Goal: Task Accomplishment & Management: Use online tool/utility

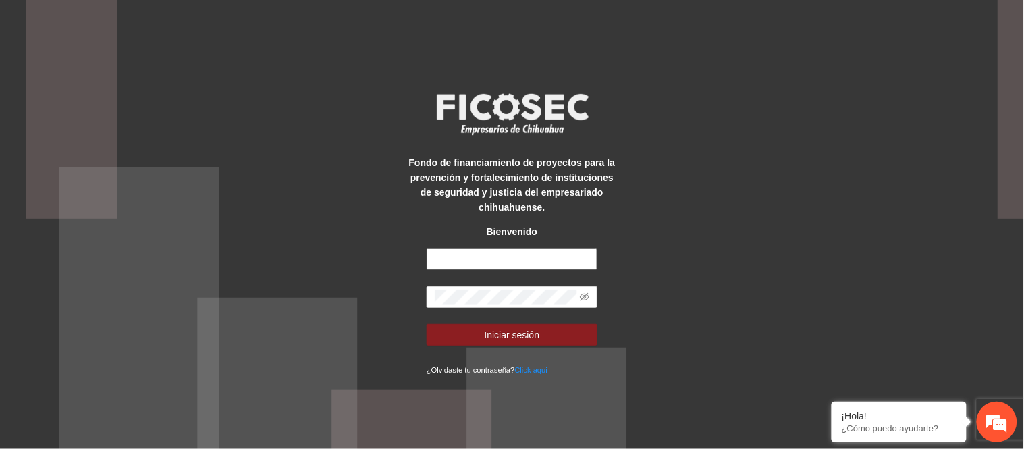
click at [493, 254] on input "text" at bounding box center [512, 259] width 171 height 22
type input "**********"
click at [427, 324] on button "Iniciar sesión" at bounding box center [512, 335] width 171 height 22
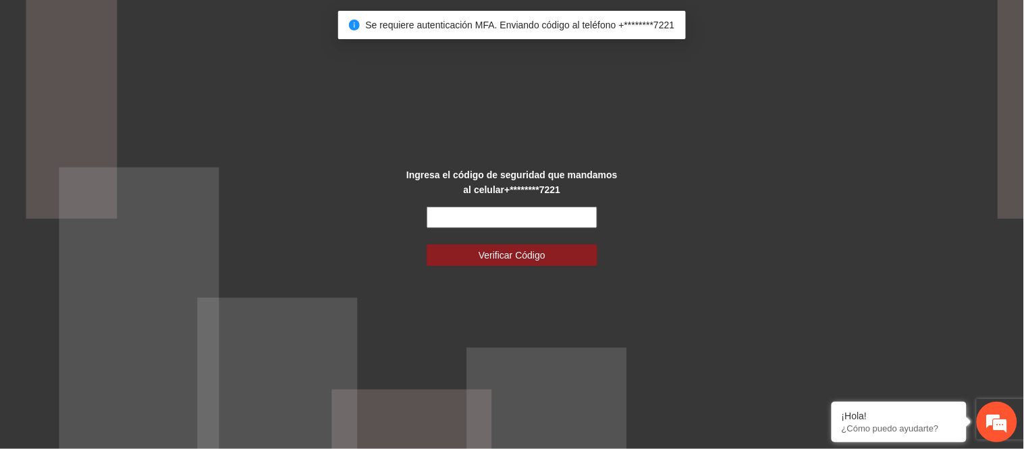
click at [489, 224] on input "text" at bounding box center [512, 218] width 171 height 22
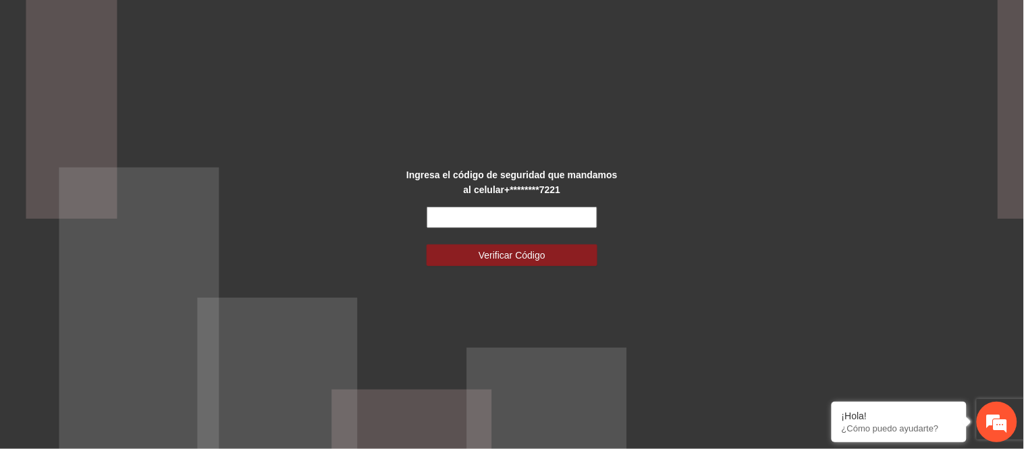
click at [489, 224] on input "text" at bounding box center [512, 218] width 171 height 22
type input "******"
click at [427, 244] on button "Verificar Código" at bounding box center [512, 255] width 171 height 22
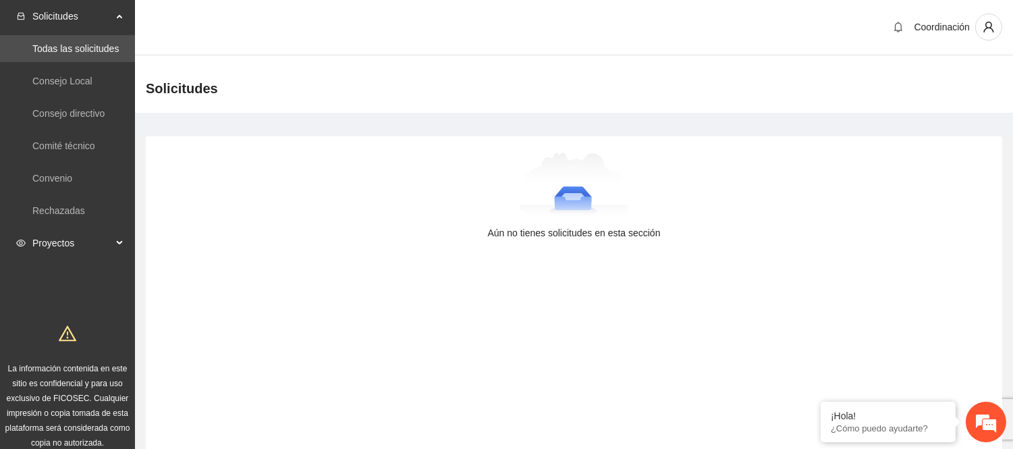
click at [97, 231] on span "Proyectos" at bounding box center [72, 242] width 80 height 27
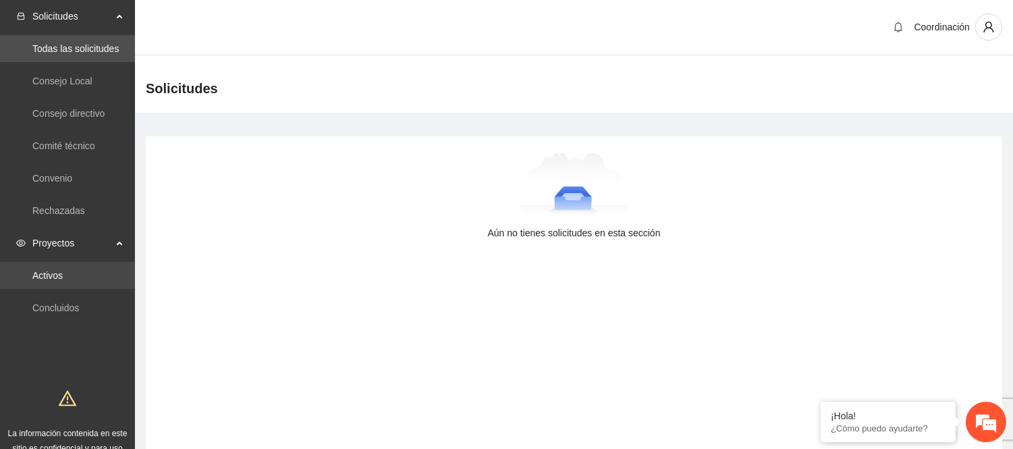
click at [56, 270] on link "Activos" at bounding box center [47, 275] width 30 height 11
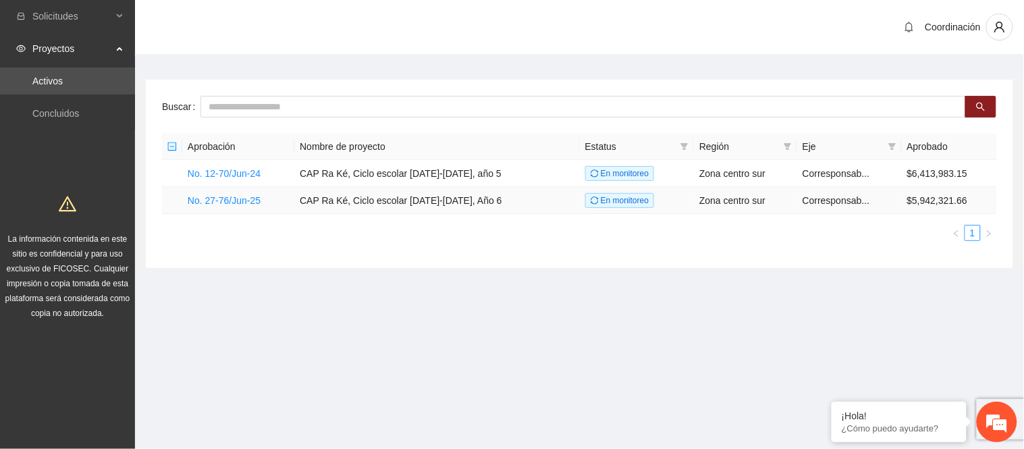
click at [250, 208] on td "No. 27-76/Jun-25" at bounding box center [238, 200] width 112 height 27
click at [250, 204] on link "No. 27-76/Jun-25" at bounding box center [224, 200] width 73 height 11
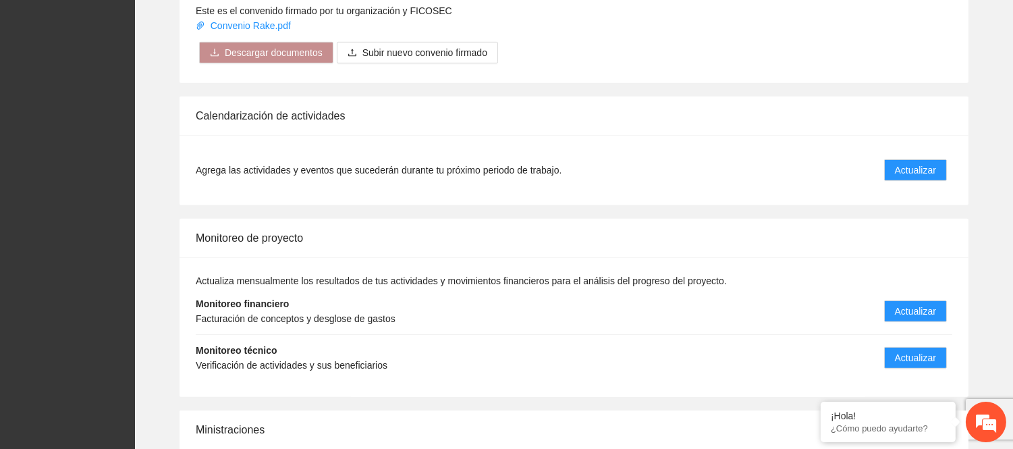
scroll to position [1427, 0]
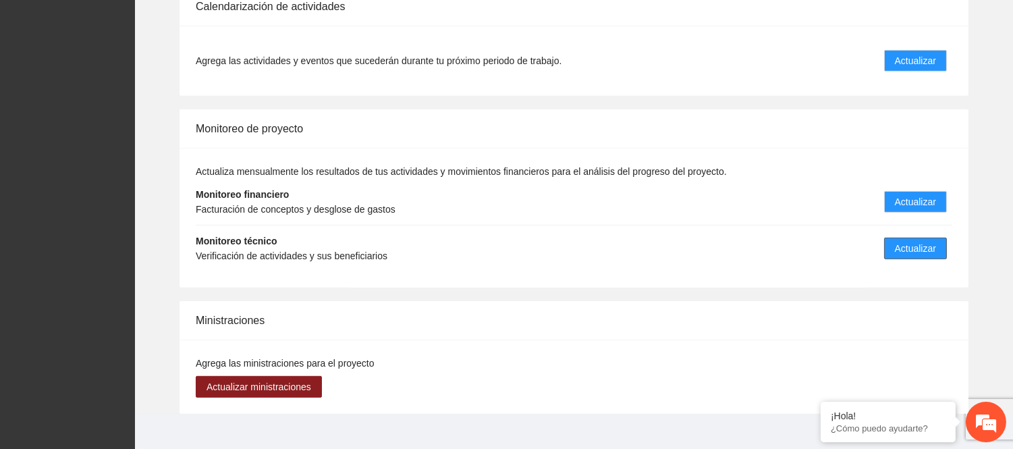
click at [885, 240] on li "Monitoreo técnico Verificación de actividades y sus beneficiarios Actualizar" at bounding box center [574, 248] width 757 height 46
click at [892, 238] on button "Actualizar" at bounding box center [915, 249] width 63 height 22
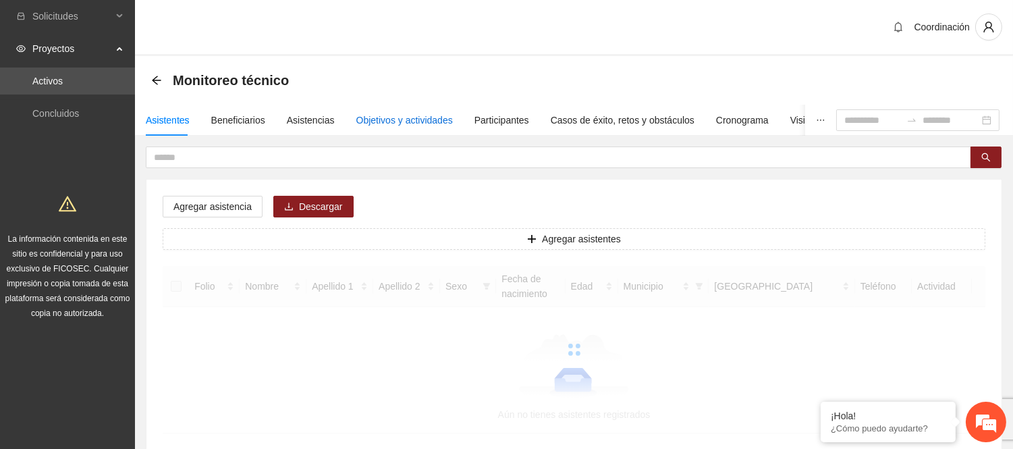
click at [396, 115] on div "Objetivos y actividades" at bounding box center [404, 120] width 97 height 15
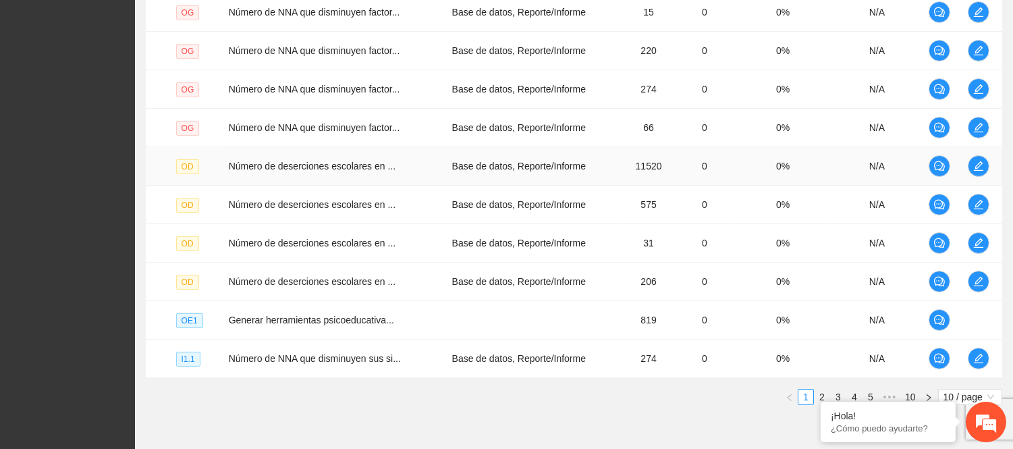
scroll to position [433, 0]
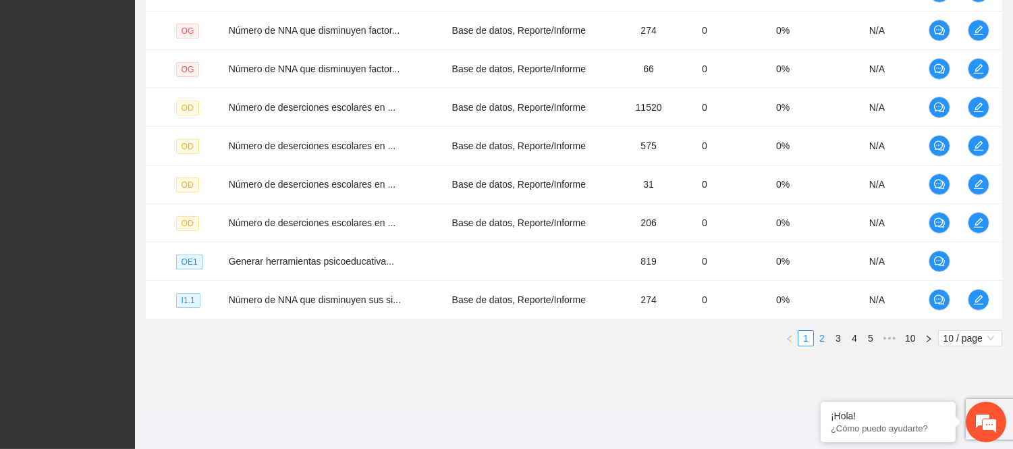
click at [820, 340] on link "2" at bounding box center [822, 338] width 15 height 15
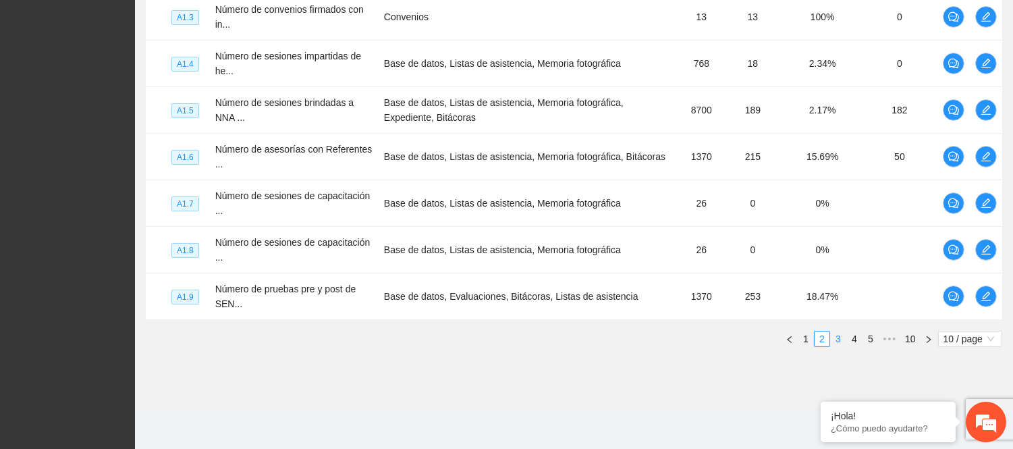
click at [844, 340] on link "3" at bounding box center [838, 338] width 15 height 15
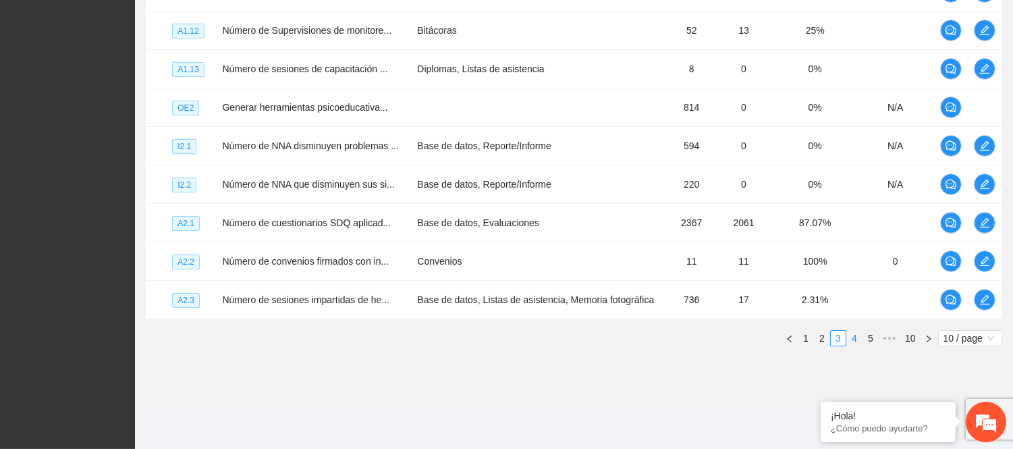
click at [851, 333] on link "4" at bounding box center [854, 338] width 15 height 15
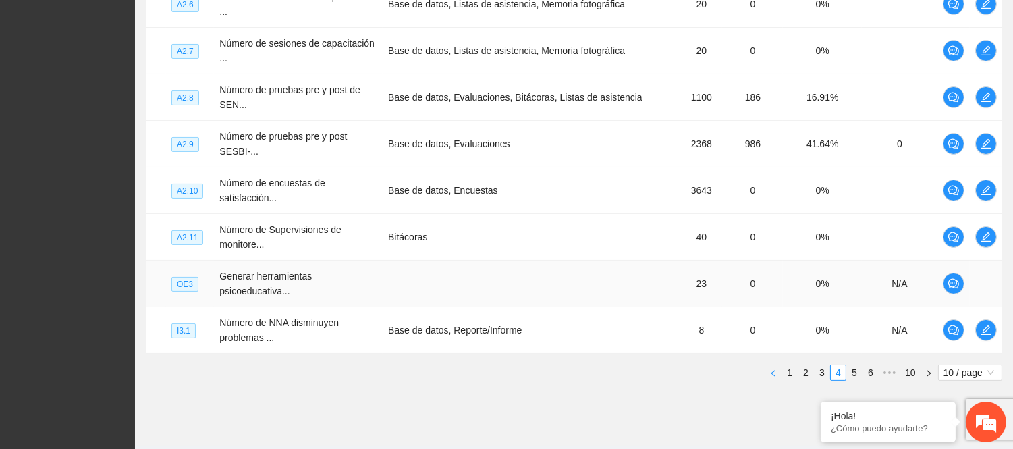
scroll to position [514, 0]
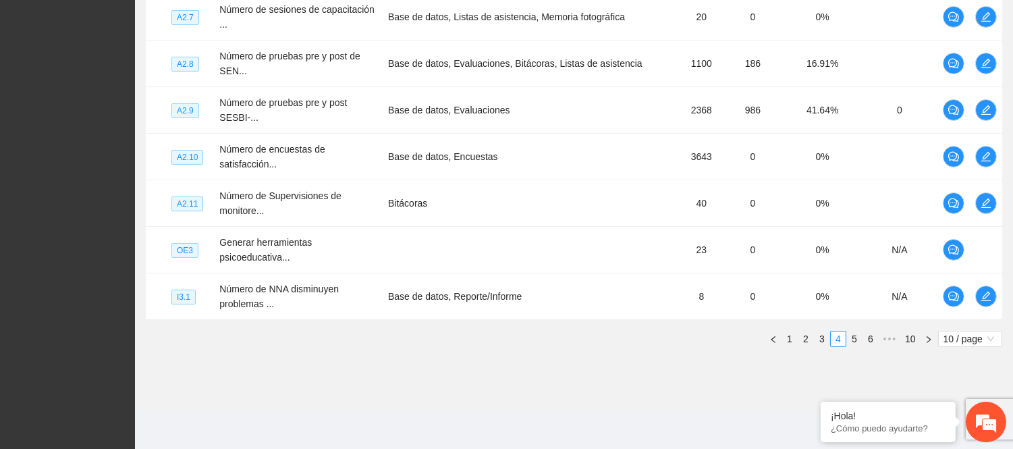
click at [855, 347] on div "Nivel Indicador Medio de verificación Meta Real Cumplimiento Participantes A2.4…" at bounding box center [574, 89] width 856 height 535
click at [851, 342] on link "5" at bounding box center [854, 338] width 15 height 15
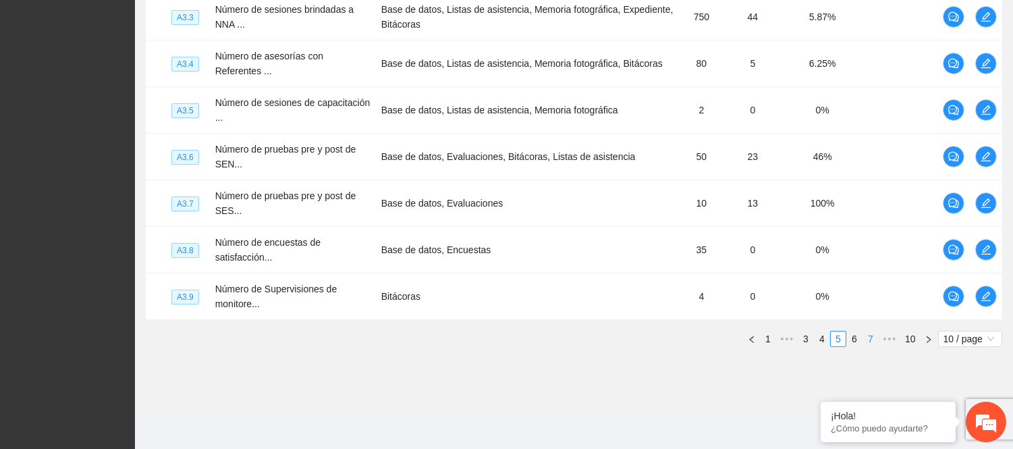
click at [871, 343] on link "7" at bounding box center [870, 338] width 15 height 15
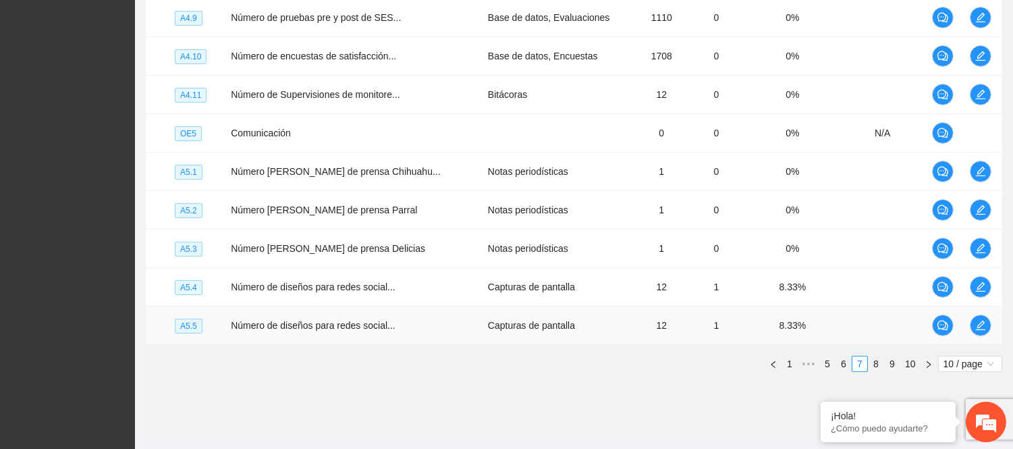
scroll to position [433, 0]
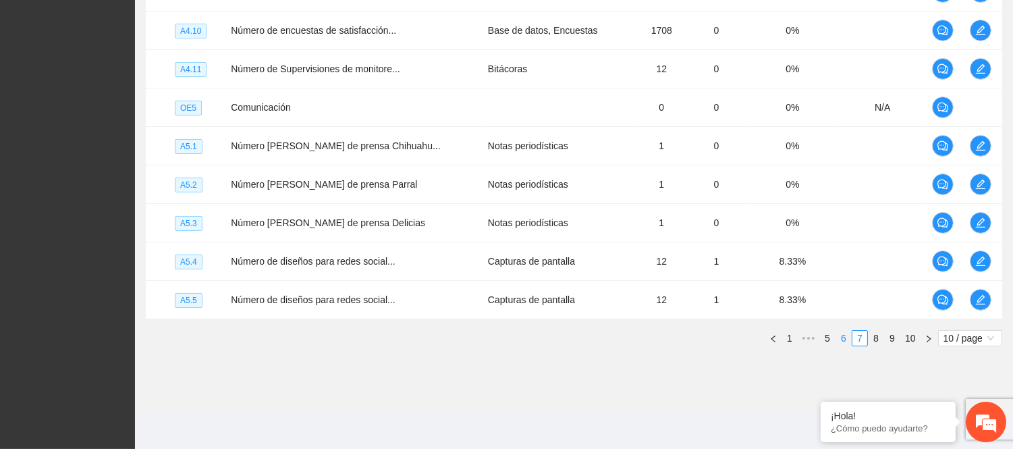
click at [846, 340] on link "6" at bounding box center [843, 338] width 15 height 15
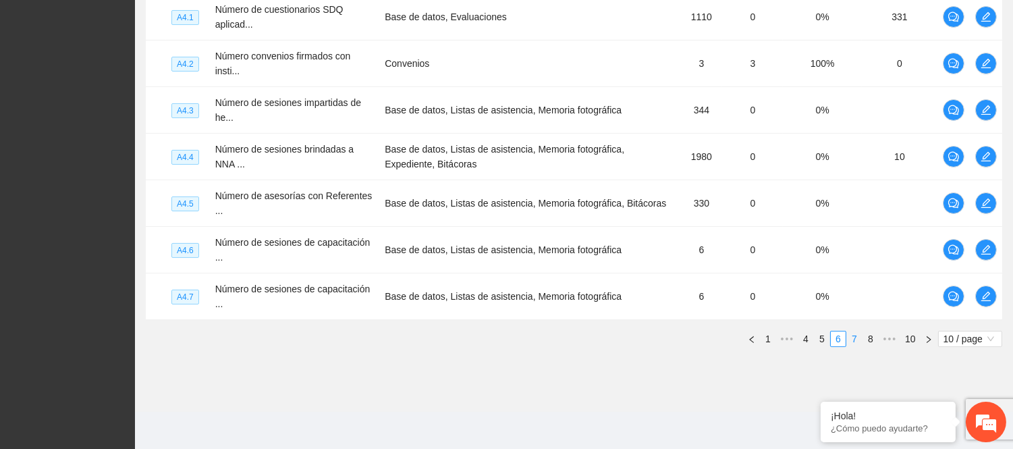
click at [852, 339] on link "7" at bounding box center [854, 338] width 15 height 15
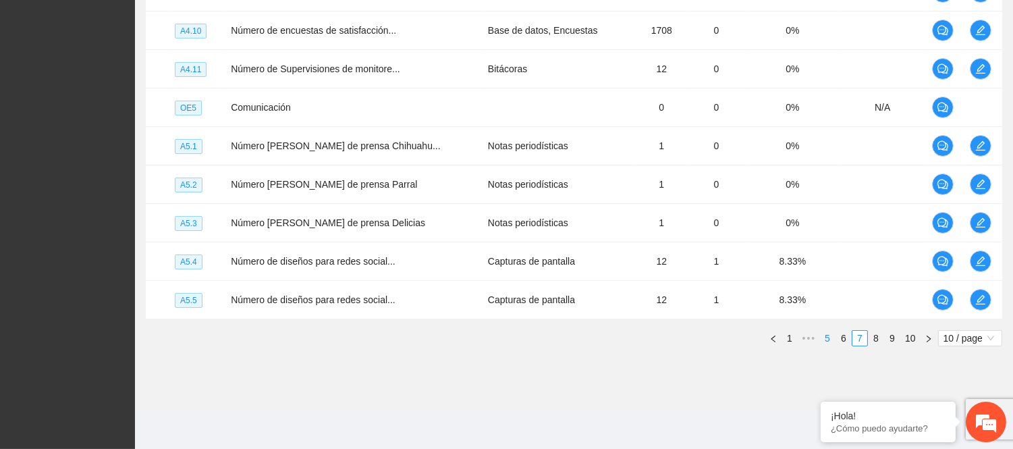
click at [822, 339] on link "5" at bounding box center [827, 338] width 15 height 15
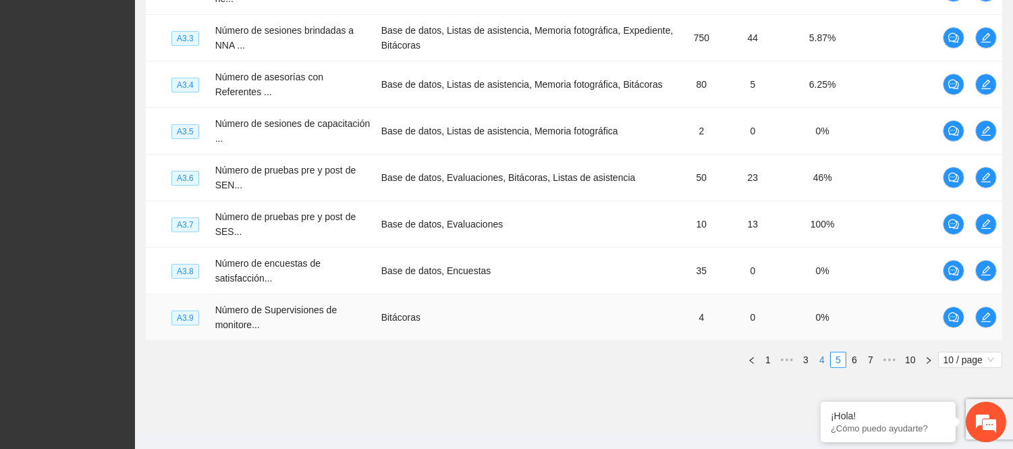
scroll to position [514, 0]
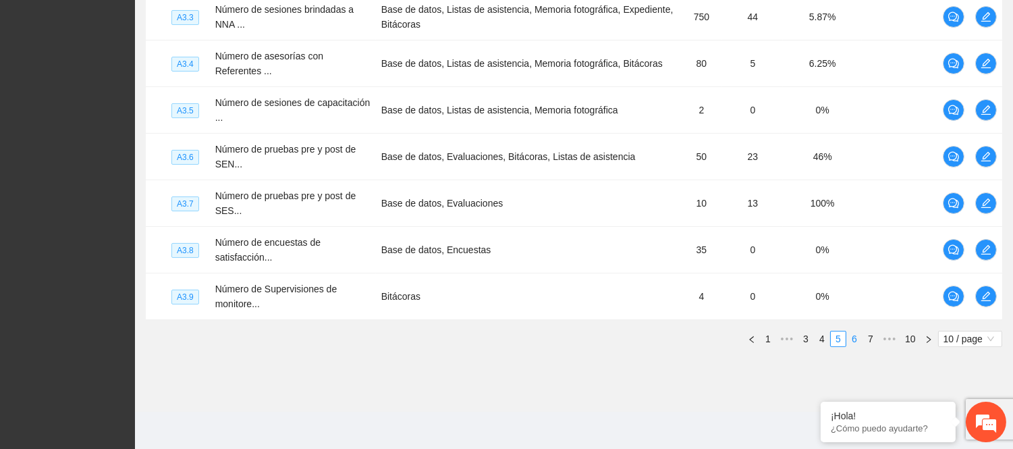
click at [854, 339] on link "6" at bounding box center [854, 338] width 15 height 15
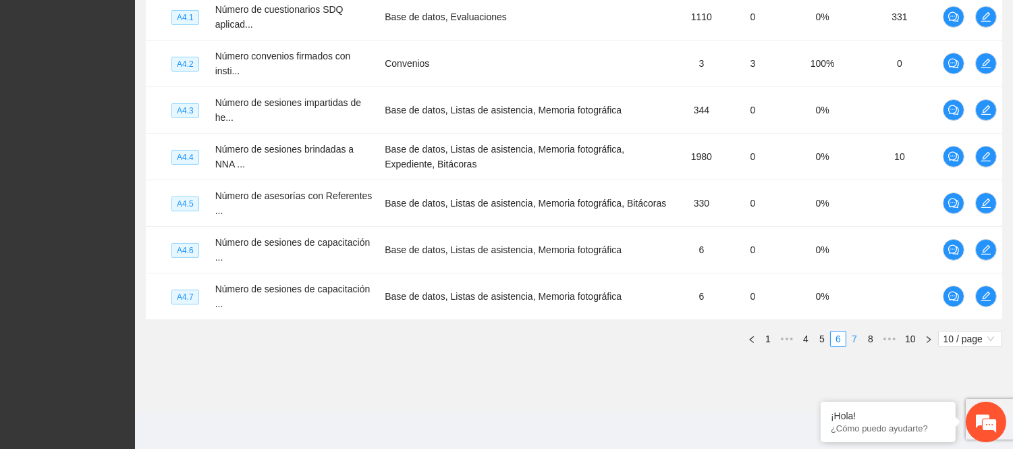
click at [853, 336] on link "7" at bounding box center [854, 338] width 15 height 15
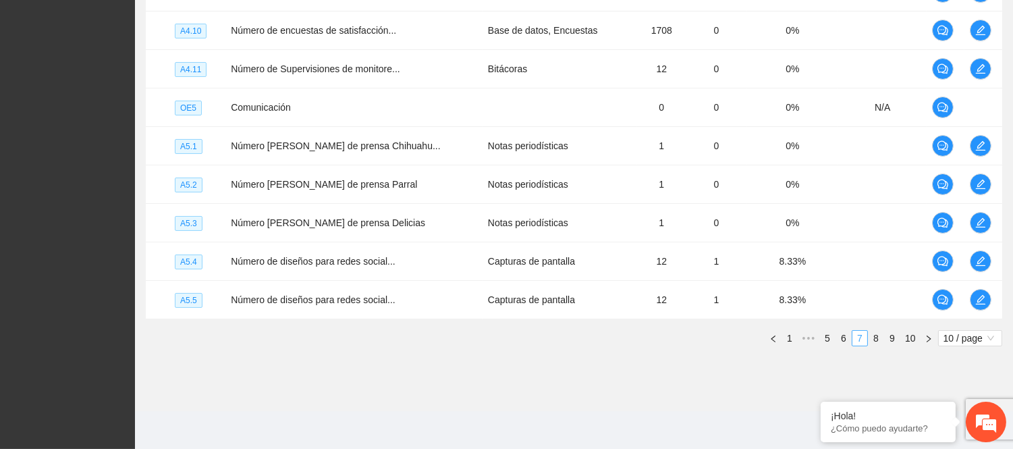
scroll to position [433, 0]
click at [868, 339] on li "8" at bounding box center [876, 338] width 16 height 16
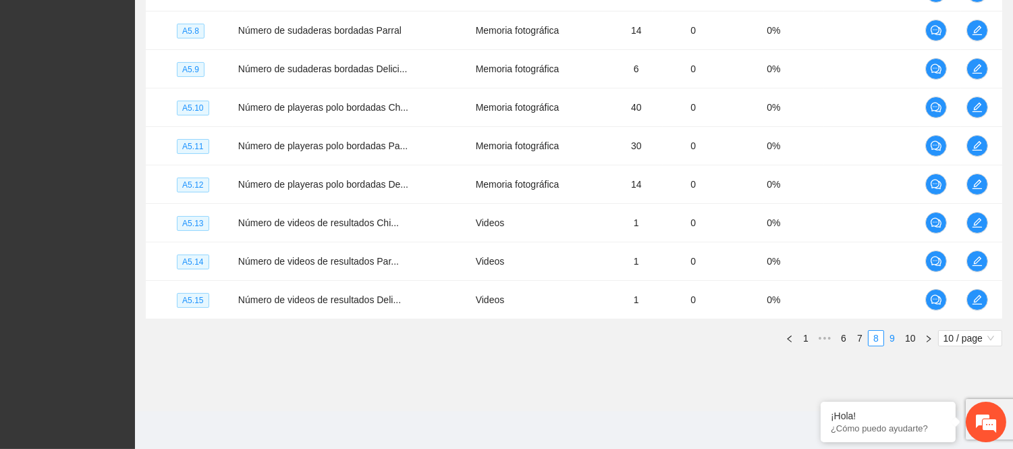
click at [887, 335] on link "9" at bounding box center [892, 338] width 15 height 15
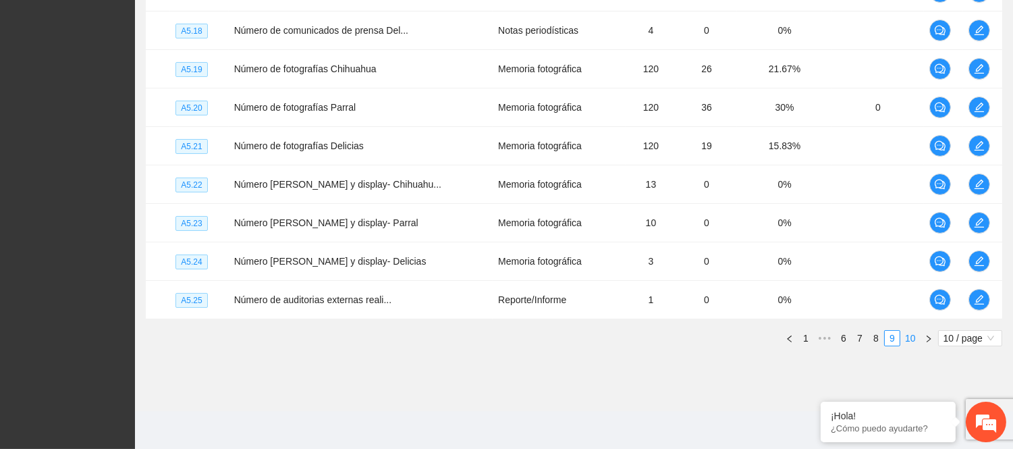
click at [906, 336] on link "10" at bounding box center [910, 338] width 19 height 15
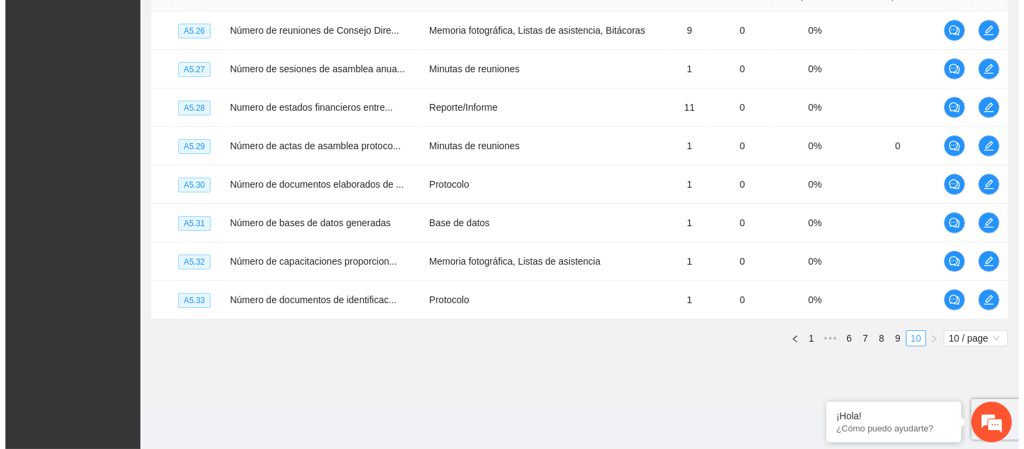
scroll to position [356, 0]
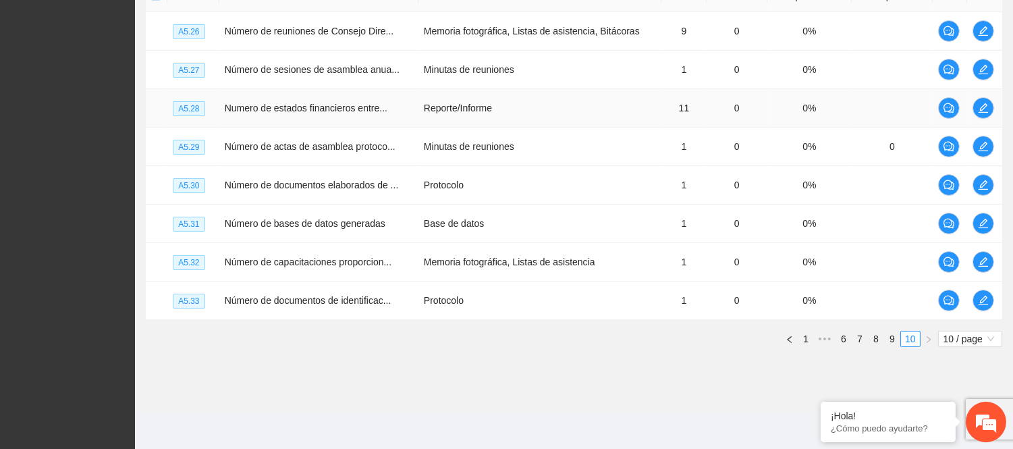
click at [995, 109] on td at bounding box center [984, 108] width 35 height 38
click at [982, 109] on icon "edit" at bounding box center [983, 107] width 9 height 9
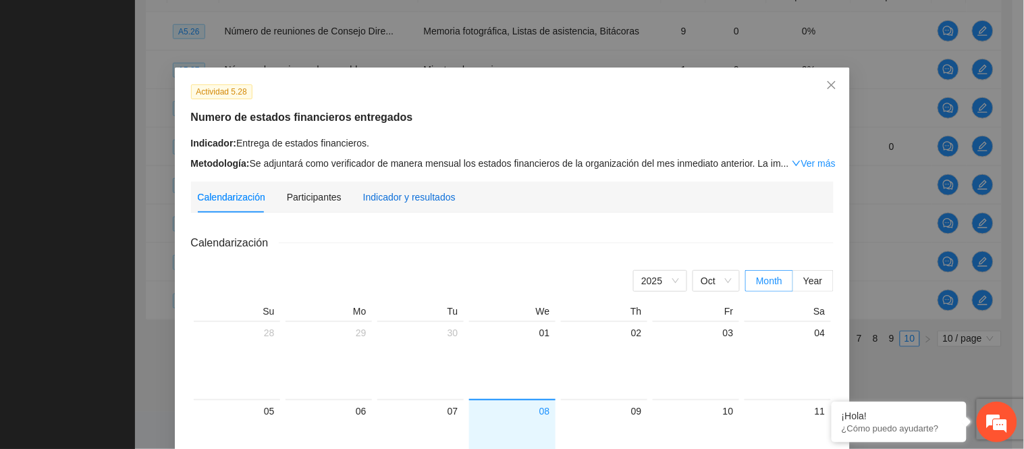
click at [433, 200] on div "Indicador y resultados" at bounding box center [409, 197] width 92 height 15
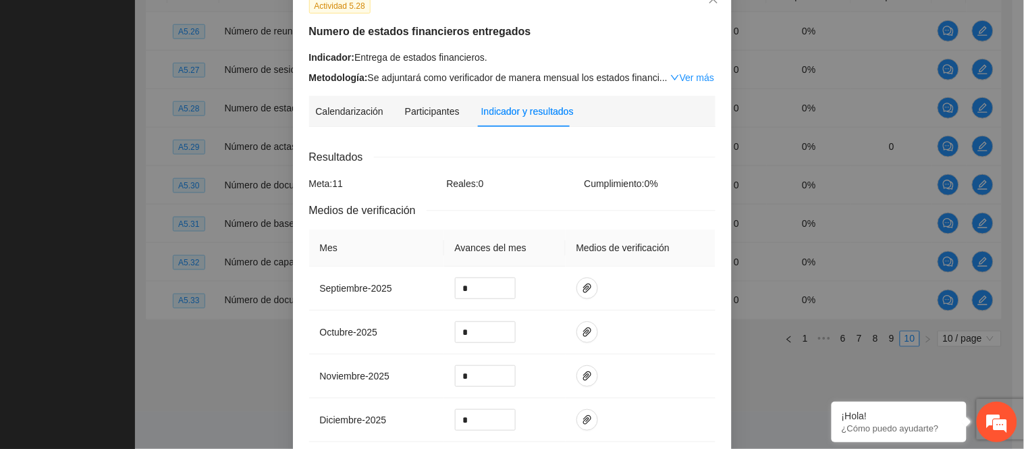
scroll to position [150, 0]
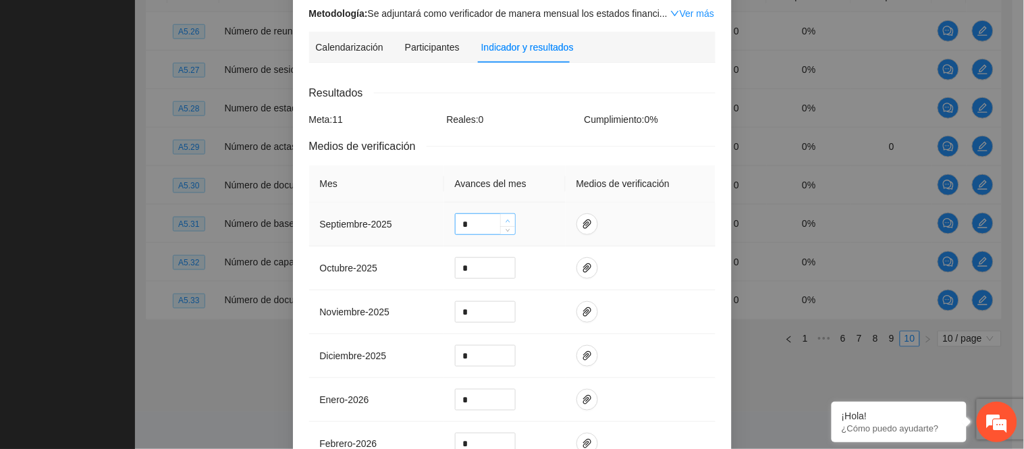
click at [504, 223] on span "up" at bounding box center [508, 221] width 8 height 8
type input "*"
click at [584, 219] on icon "paper-clip" at bounding box center [587, 224] width 11 height 11
click at [547, 184] on span "Adjuntar documento" at bounding box center [545, 182] width 84 height 15
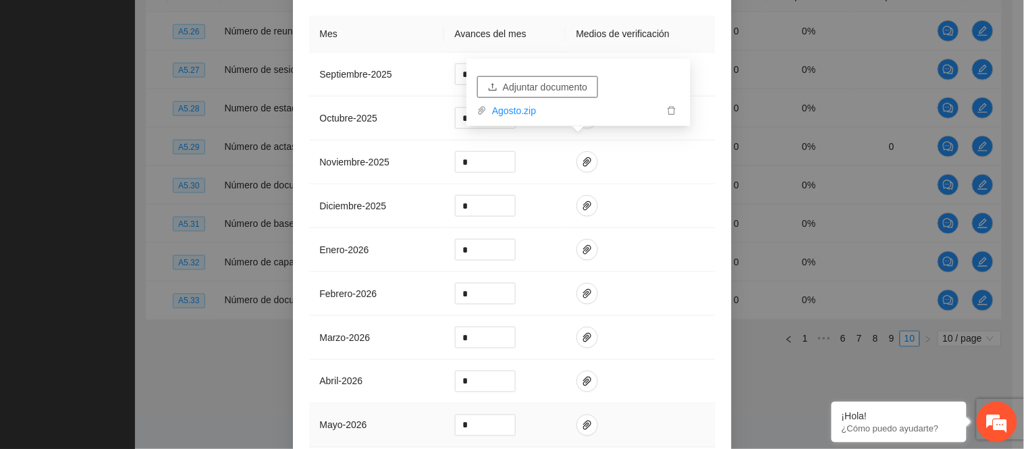
scroll to position [520, 0]
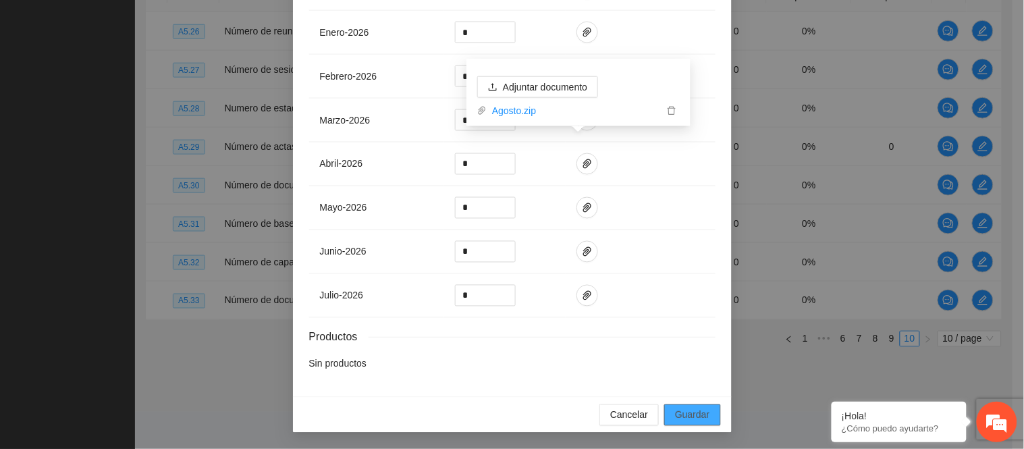
click at [687, 409] on span "Guardar" at bounding box center [692, 415] width 34 height 15
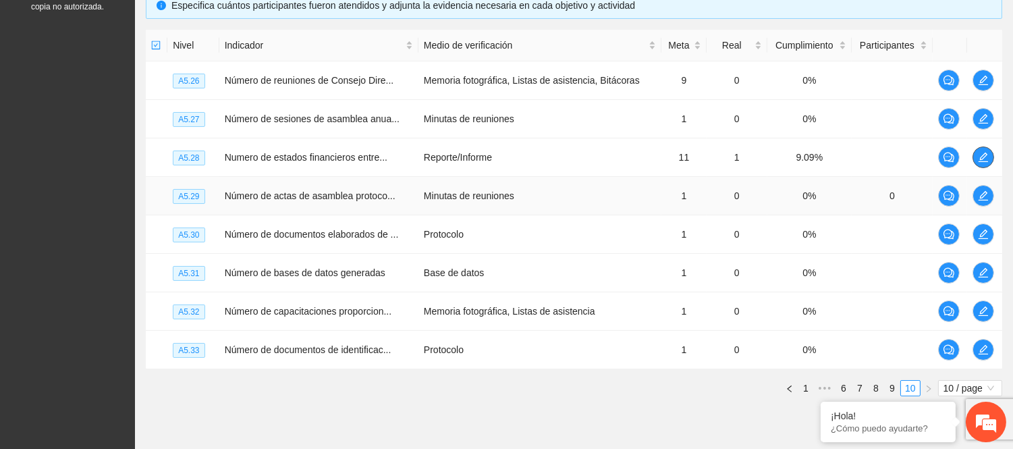
scroll to position [281, 0]
